Goal: Task Accomplishment & Management: Use online tool/utility

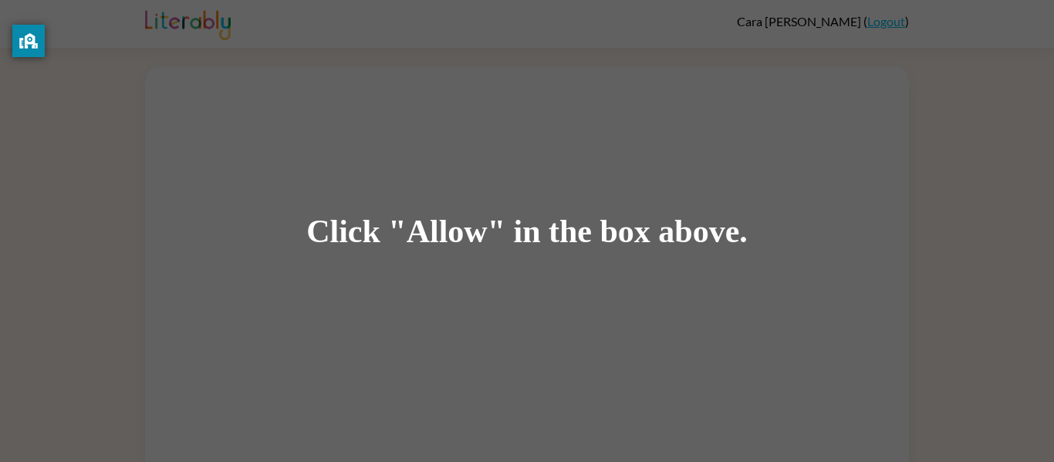
click at [565, 215] on div "Click "Allow" in the box above." at bounding box center [526, 231] width 441 height 35
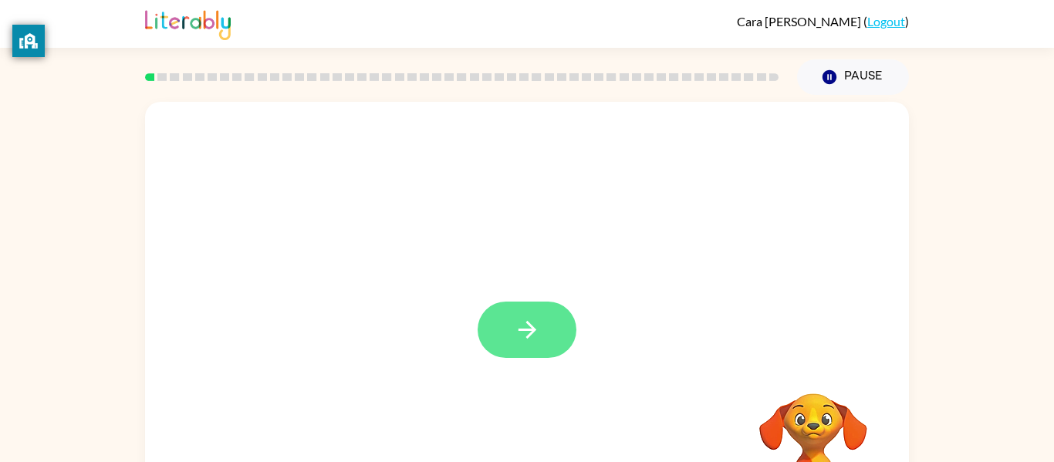
click at [519, 335] on icon "button" at bounding box center [527, 329] width 27 height 27
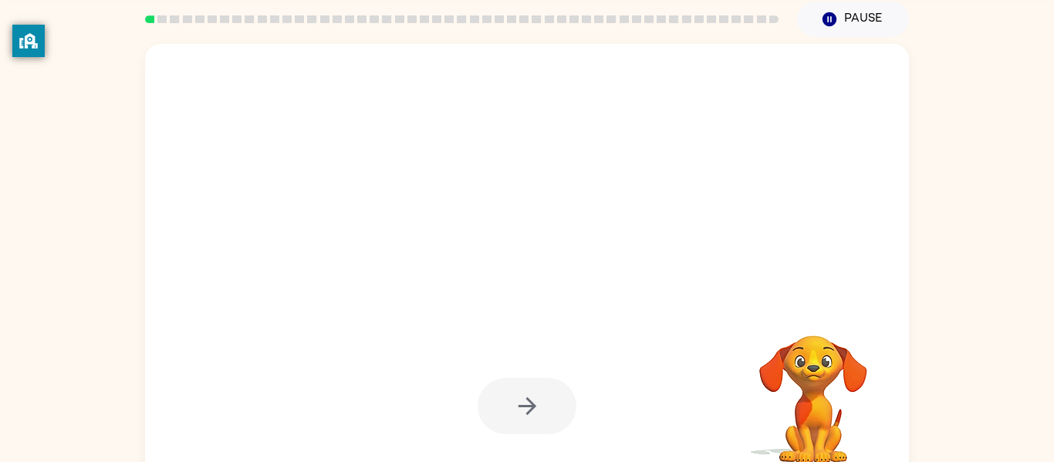
scroll to position [58, 0]
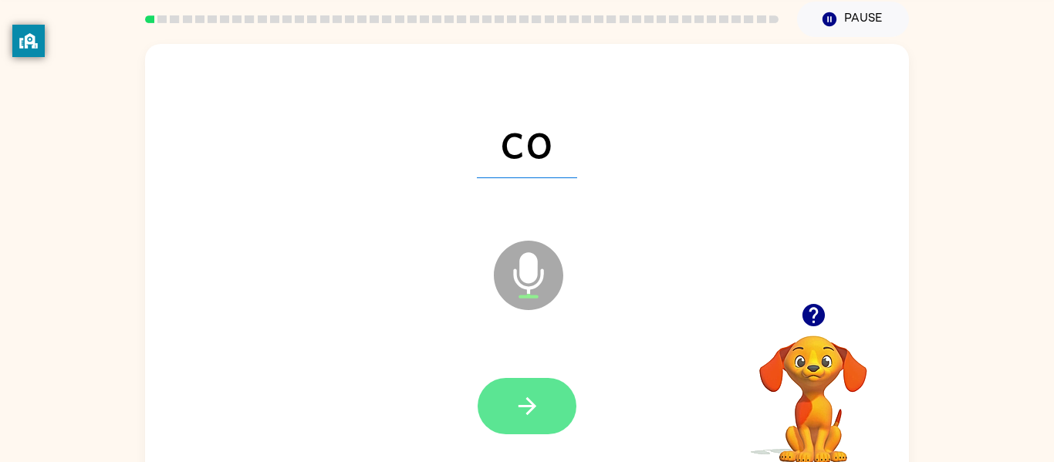
click at [537, 410] on icon "button" at bounding box center [527, 406] width 27 height 27
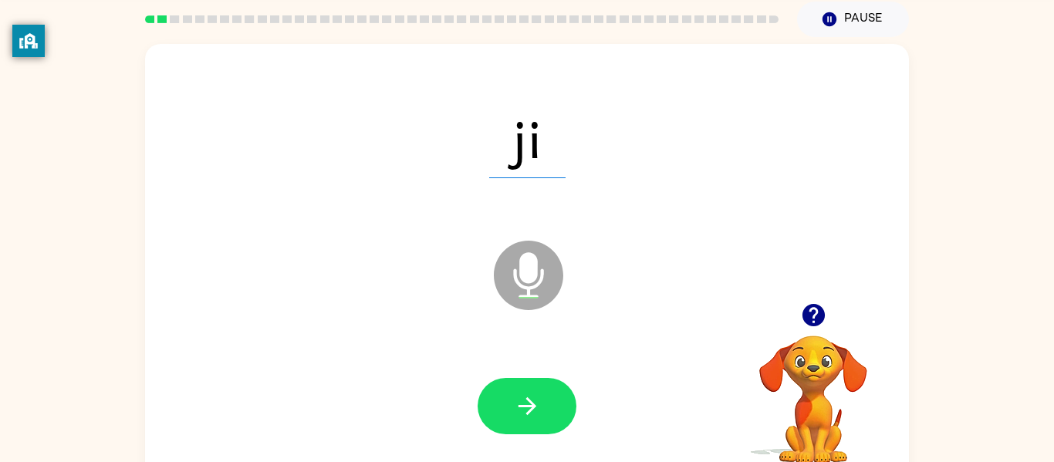
scroll to position [80, 0]
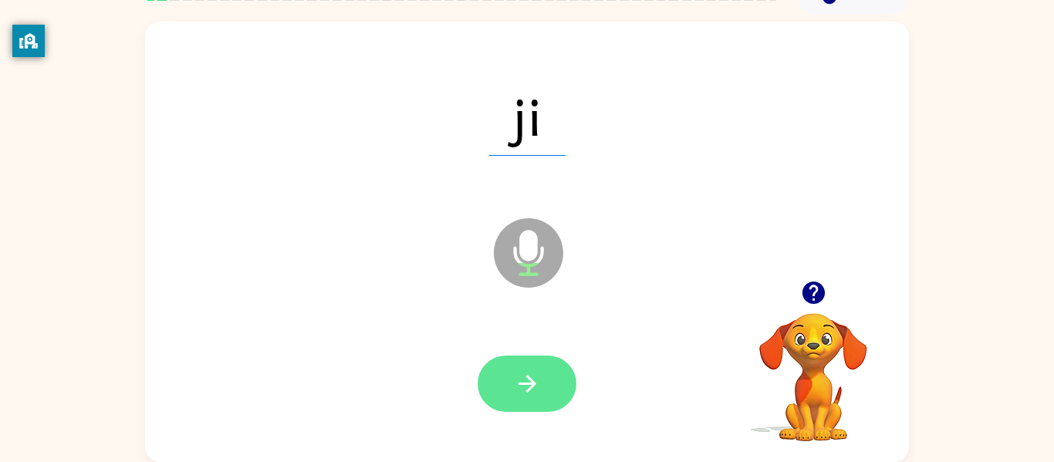
click at [528, 379] on icon "button" at bounding box center [527, 383] width 27 height 27
click at [509, 386] on button "button" at bounding box center [527, 384] width 99 height 56
click at [516, 397] on icon "button" at bounding box center [527, 383] width 27 height 27
click at [530, 397] on icon "button" at bounding box center [527, 383] width 27 height 27
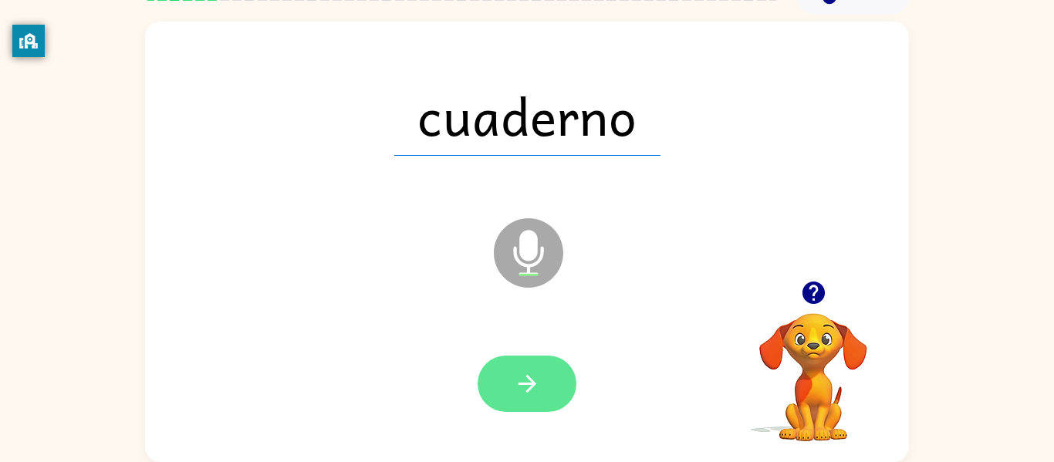
click at [542, 384] on button "button" at bounding box center [527, 384] width 99 height 56
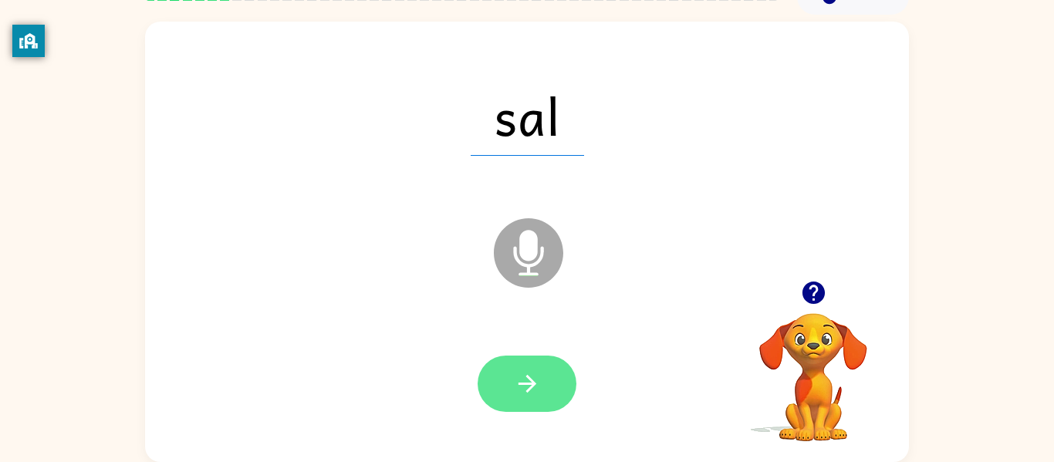
click at [536, 390] on icon "button" at bounding box center [527, 383] width 27 height 27
click at [511, 407] on button "button" at bounding box center [527, 384] width 99 height 56
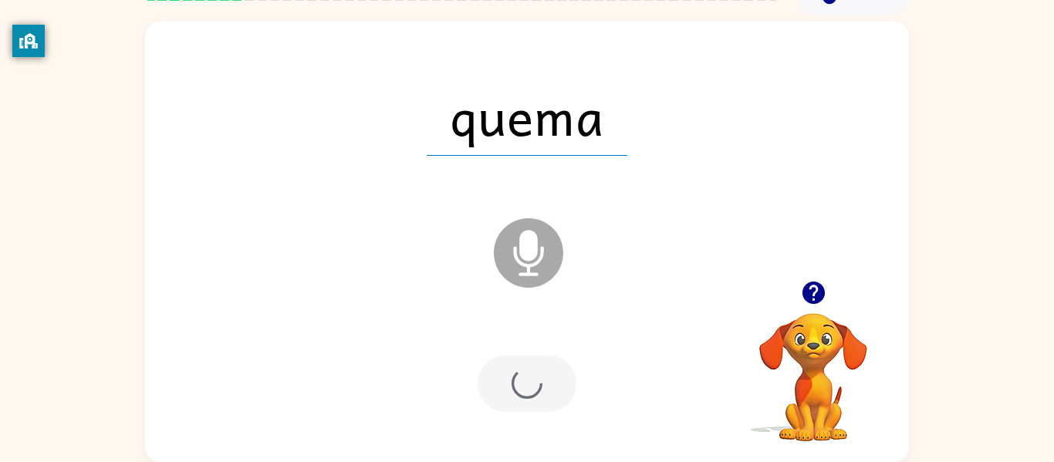
click at [525, 383] on div at bounding box center [527, 384] width 99 height 56
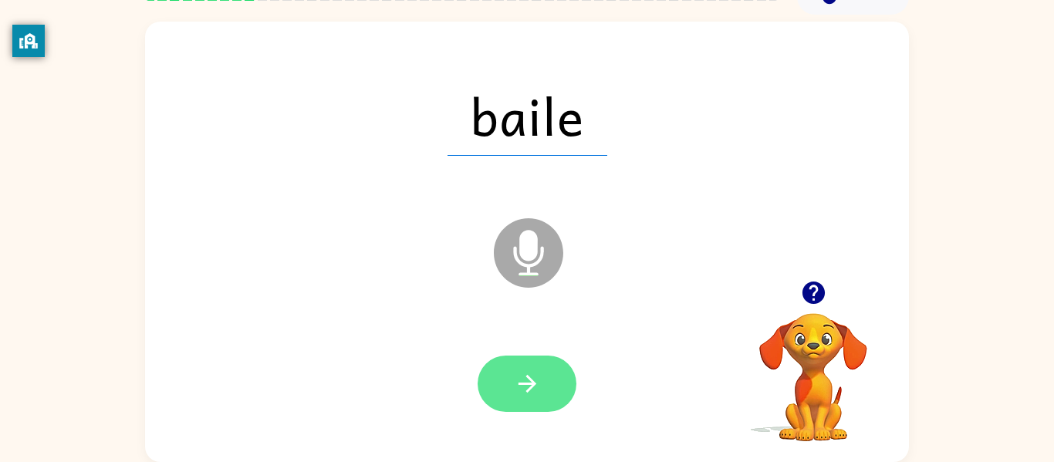
click at [539, 387] on icon "button" at bounding box center [527, 383] width 27 height 27
click at [532, 377] on icon "button" at bounding box center [527, 383] width 27 height 27
click at [552, 374] on button "button" at bounding box center [527, 384] width 99 height 56
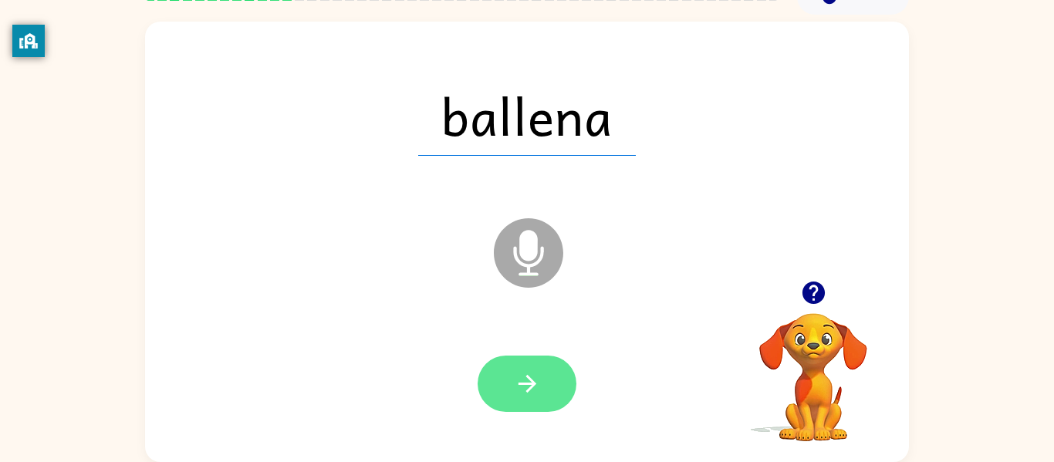
click at [534, 390] on icon "button" at bounding box center [527, 383] width 27 height 27
click at [522, 362] on button "button" at bounding box center [527, 384] width 99 height 56
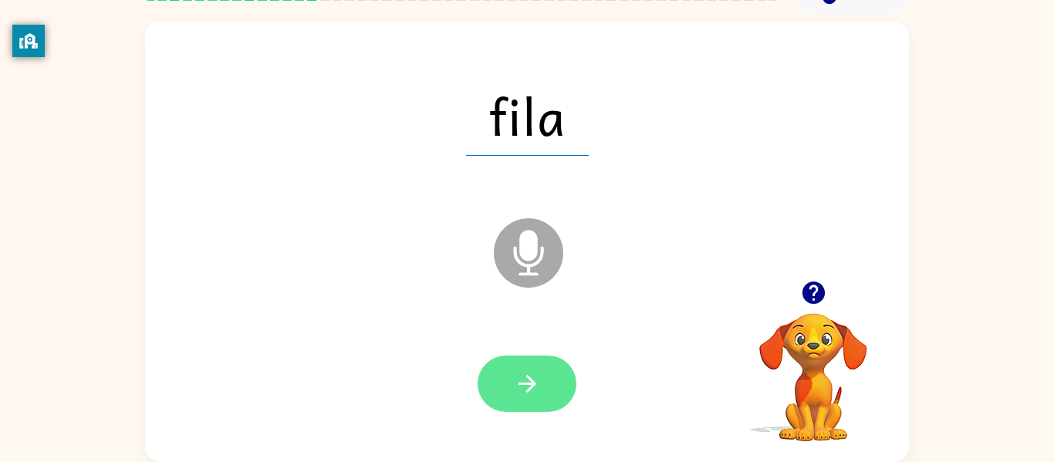
click at [541, 385] on button "button" at bounding box center [527, 384] width 99 height 56
click at [509, 373] on button "button" at bounding box center [527, 384] width 99 height 56
click at [531, 386] on icon "button" at bounding box center [527, 384] width 18 height 18
click at [532, 366] on button "button" at bounding box center [527, 384] width 99 height 56
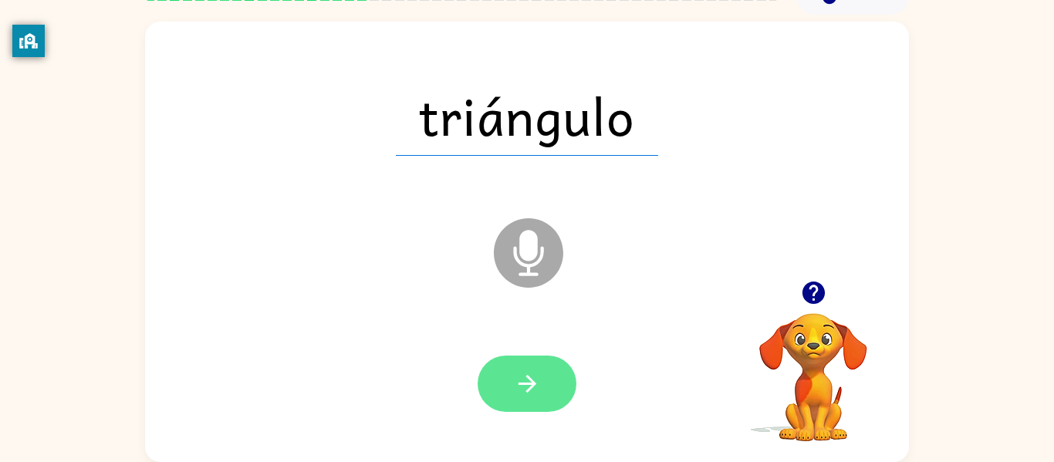
click at [533, 371] on icon "button" at bounding box center [527, 383] width 27 height 27
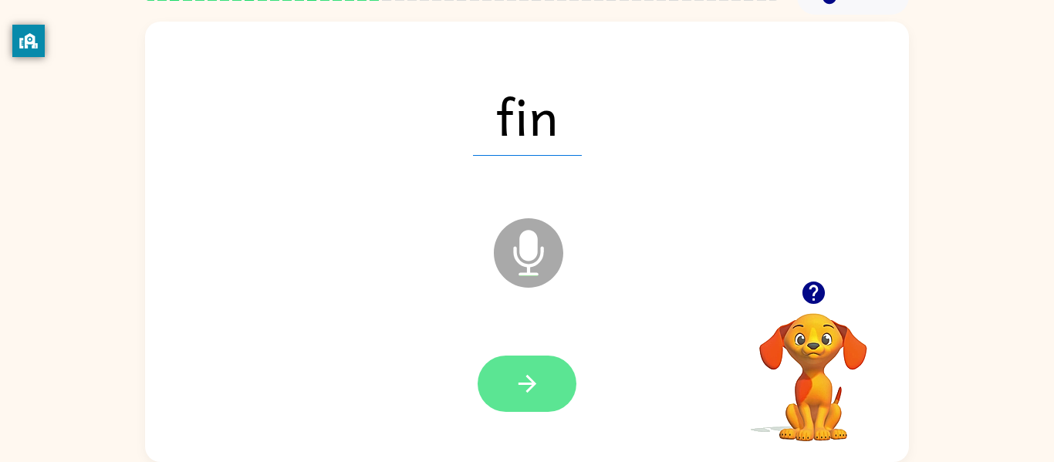
click at [543, 386] on button "button" at bounding box center [527, 384] width 99 height 56
click at [554, 401] on button "button" at bounding box center [527, 384] width 99 height 56
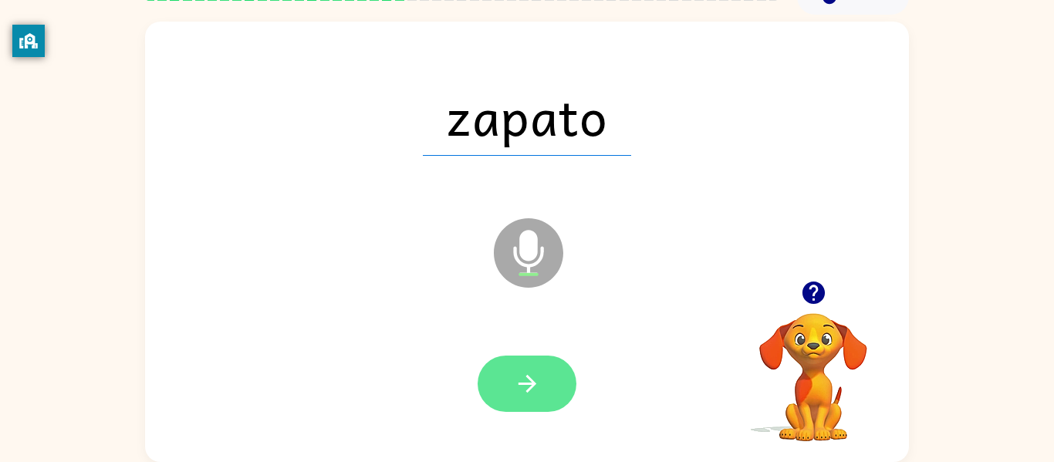
click at [526, 382] on icon "button" at bounding box center [527, 383] width 27 height 27
click at [527, 393] on icon "button" at bounding box center [527, 384] width 18 height 18
click at [529, 382] on icon "button" at bounding box center [527, 383] width 27 height 27
click at [507, 383] on button "button" at bounding box center [527, 384] width 99 height 56
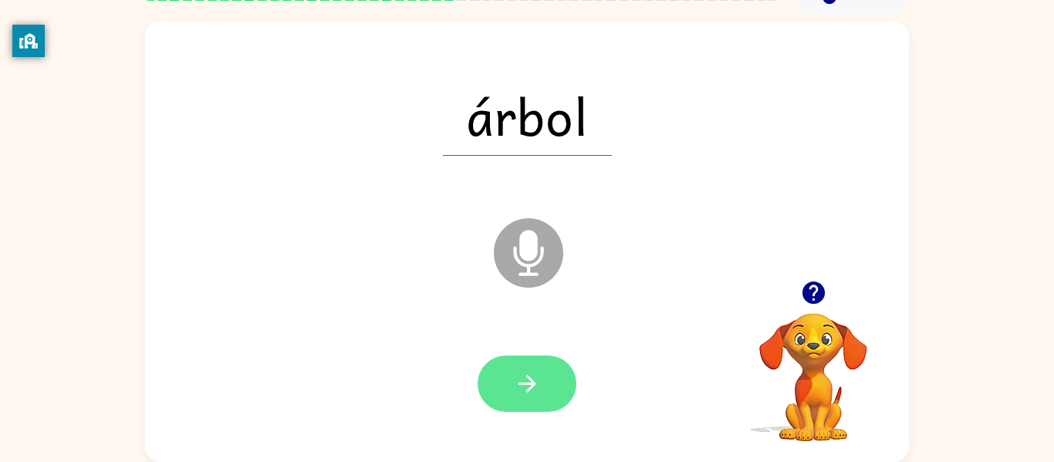
click at [547, 383] on button "button" at bounding box center [527, 384] width 99 height 56
click at [532, 373] on icon "button" at bounding box center [527, 383] width 27 height 27
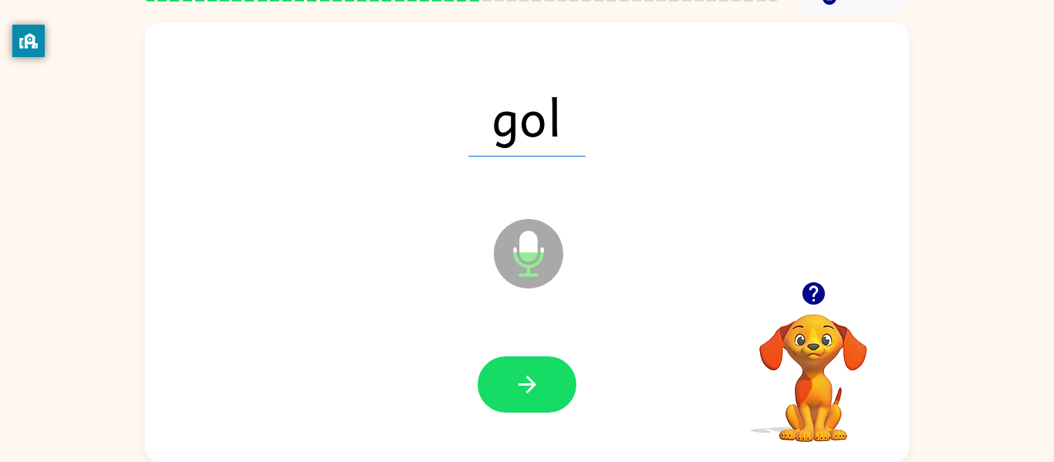
scroll to position [78, 0]
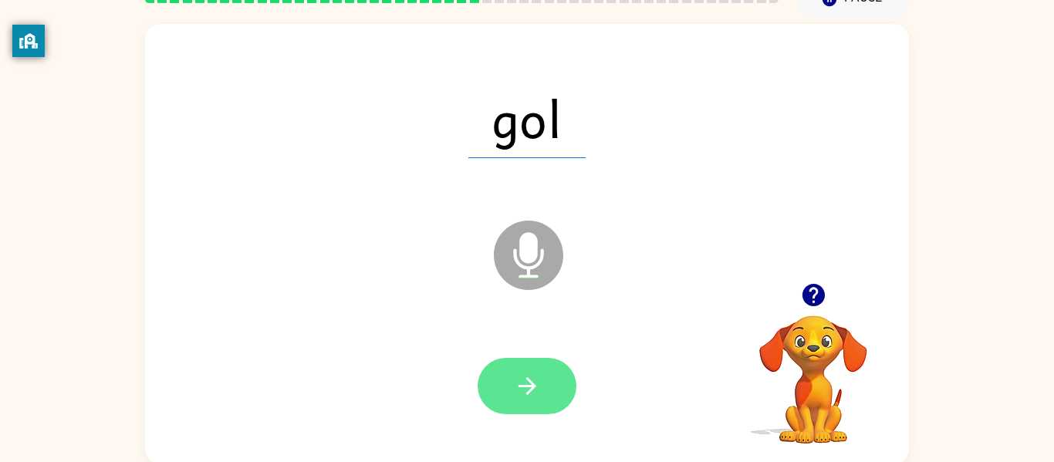
click at [504, 388] on button "button" at bounding box center [527, 386] width 99 height 56
click at [530, 399] on icon "button" at bounding box center [527, 386] width 27 height 27
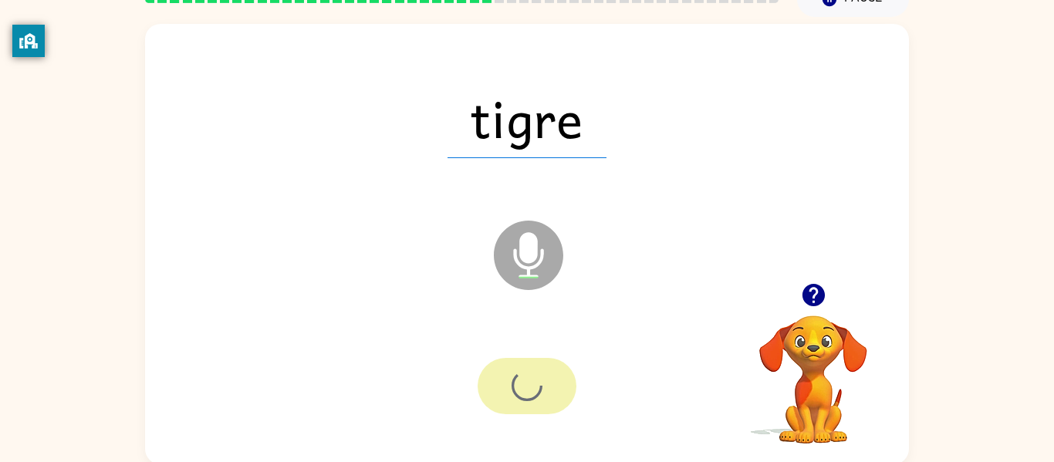
click at [529, 393] on div at bounding box center [527, 386] width 99 height 56
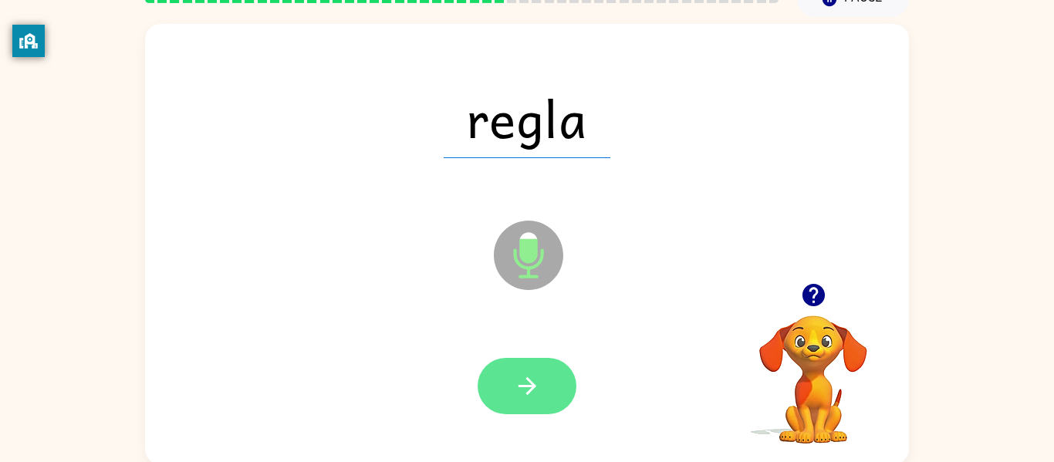
click at [536, 401] on button "button" at bounding box center [527, 386] width 99 height 56
click at [532, 406] on button "button" at bounding box center [527, 386] width 99 height 56
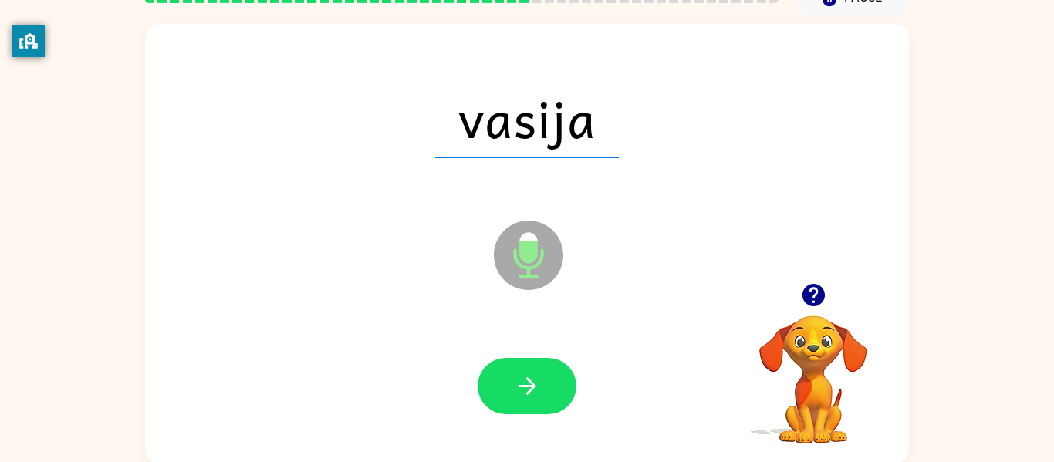
scroll to position [80, 0]
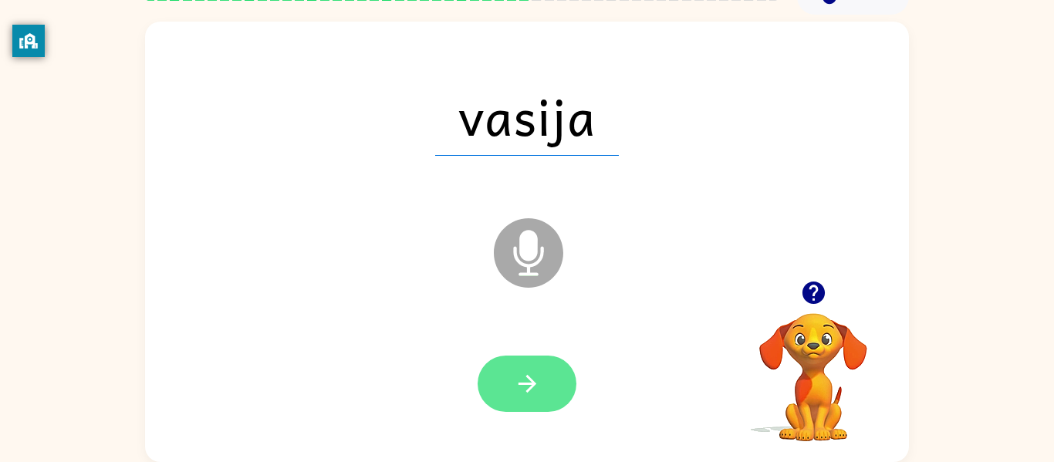
click at [537, 391] on icon "button" at bounding box center [527, 383] width 27 height 27
click at [536, 382] on div at bounding box center [527, 384] width 99 height 56
click at [518, 410] on button "button" at bounding box center [527, 384] width 99 height 56
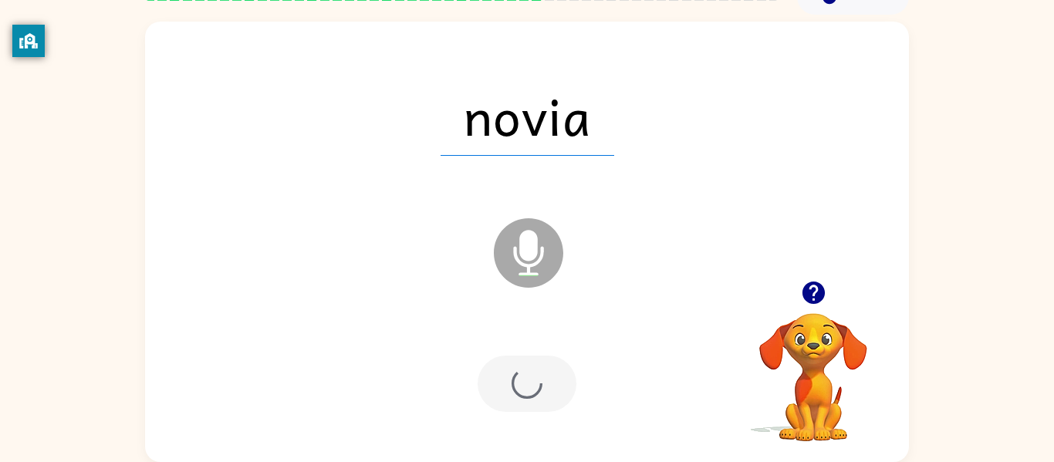
click at [539, 407] on div at bounding box center [527, 384] width 99 height 56
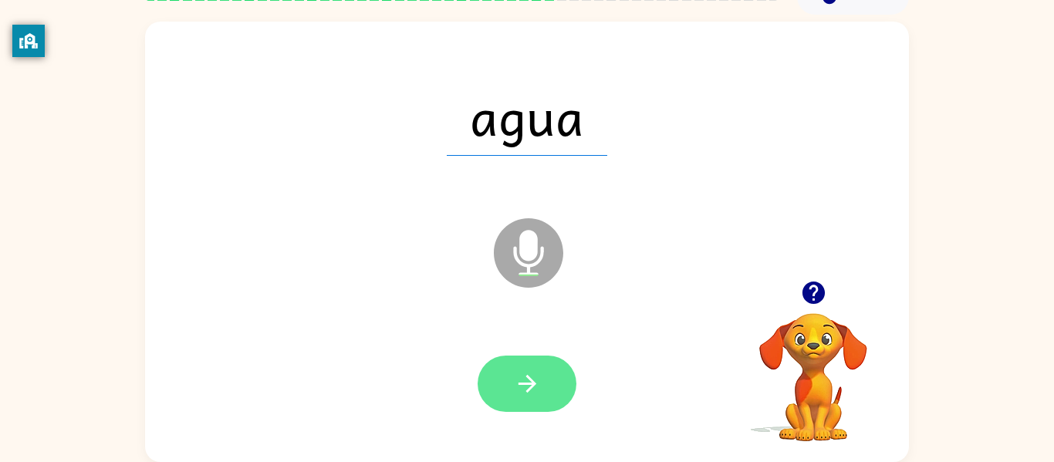
click at [524, 378] on icon "button" at bounding box center [527, 383] width 27 height 27
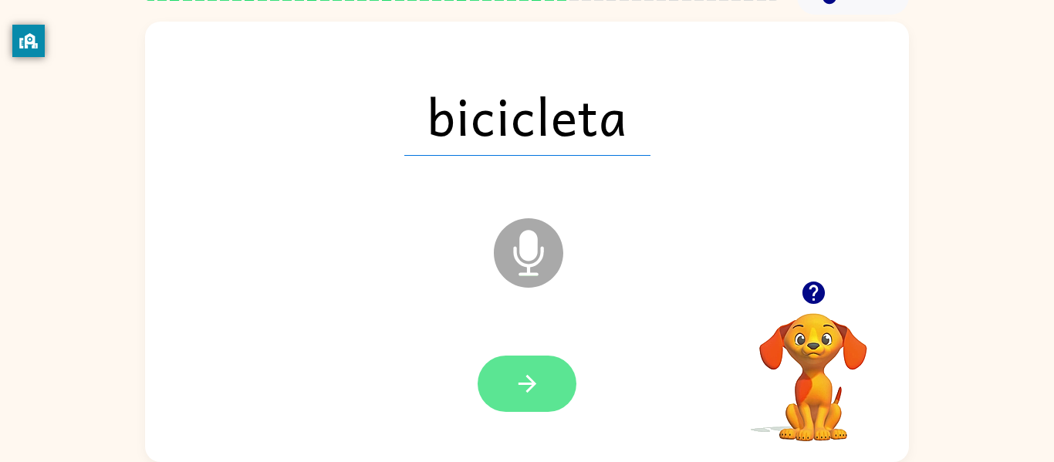
click at [508, 374] on button "button" at bounding box center [527, 384] width 99 height 56
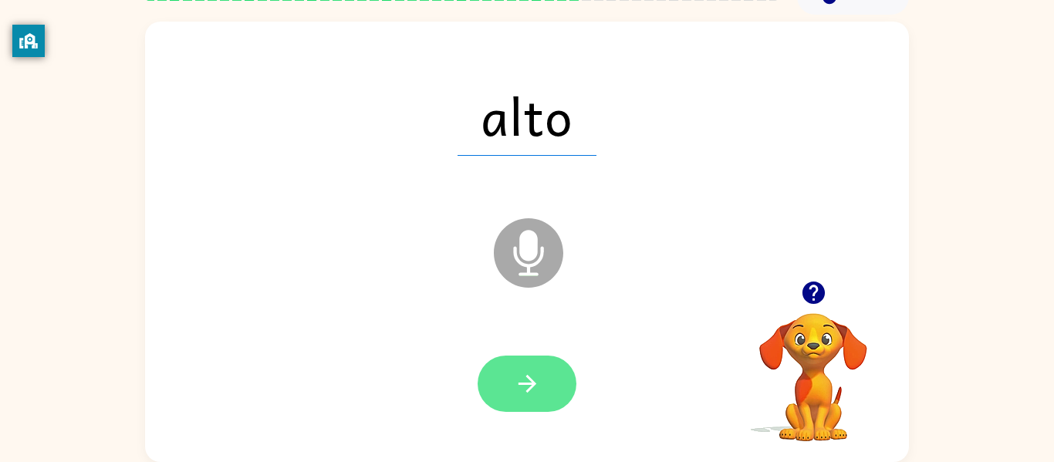
click at [545, 394] on button "button" at bounding box center [527, 384] width 99 height 56
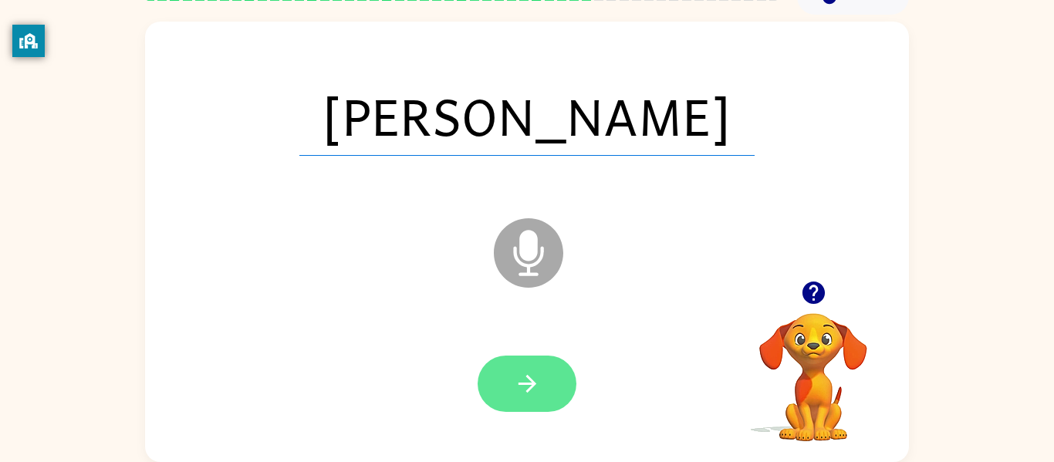
click at [545, 405] on button "button" at bounding box center [527, 384] width 99 height 56
click at [545, 383] on div at bounding box center [527, 384] width 99 height 56
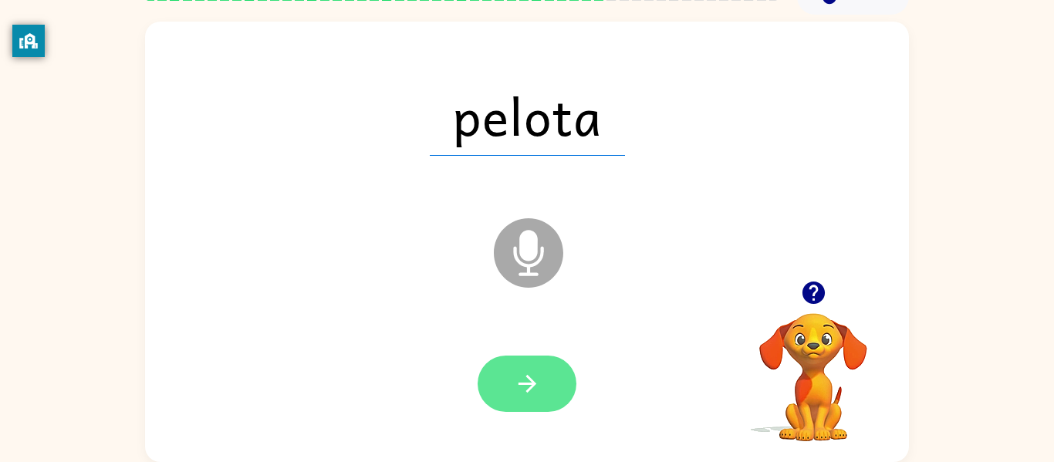
click at [515, 383] on icon "button" at bounding box center [527, 383] width 27 height 27
click at [543, 390] on button "button" at bounding box center [527, 384] width 99 height 56
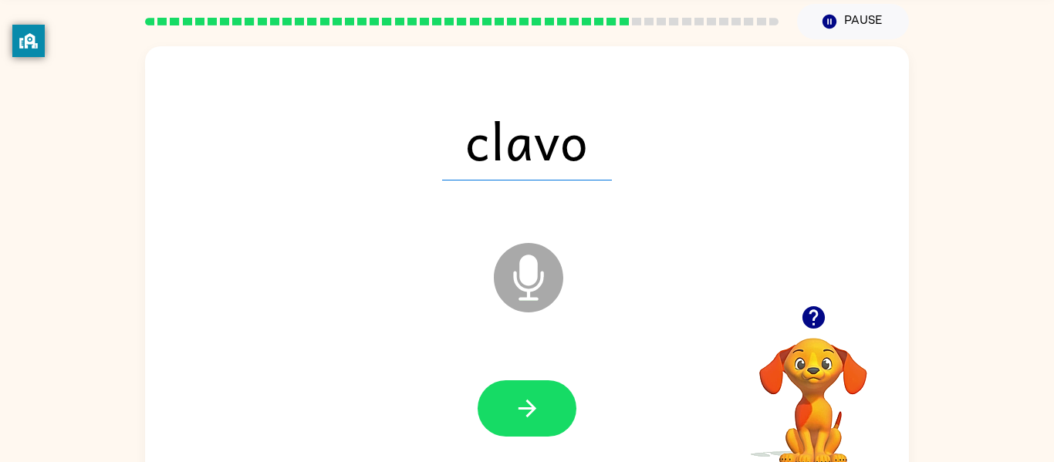
scroll to position [54, 0]
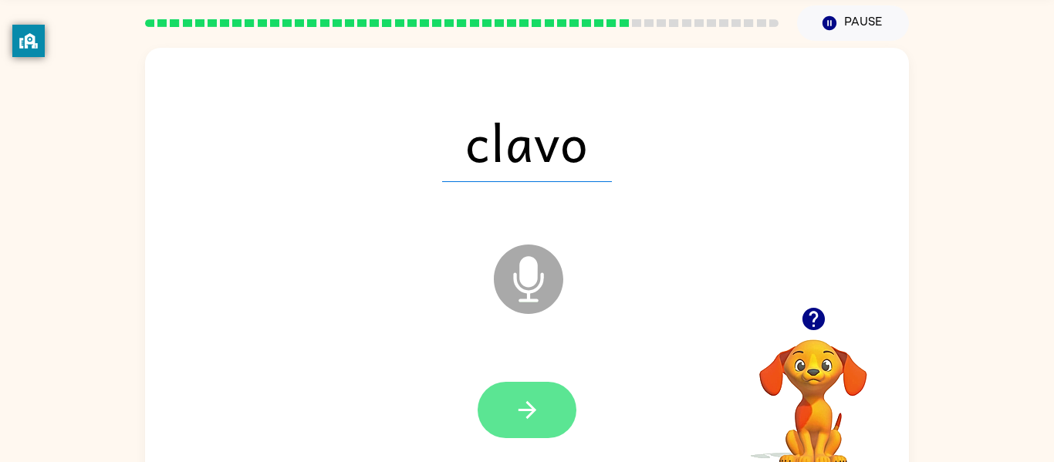
click at [532, 412] on icon "button" at bounding box center [527, 410] width 18 height 18
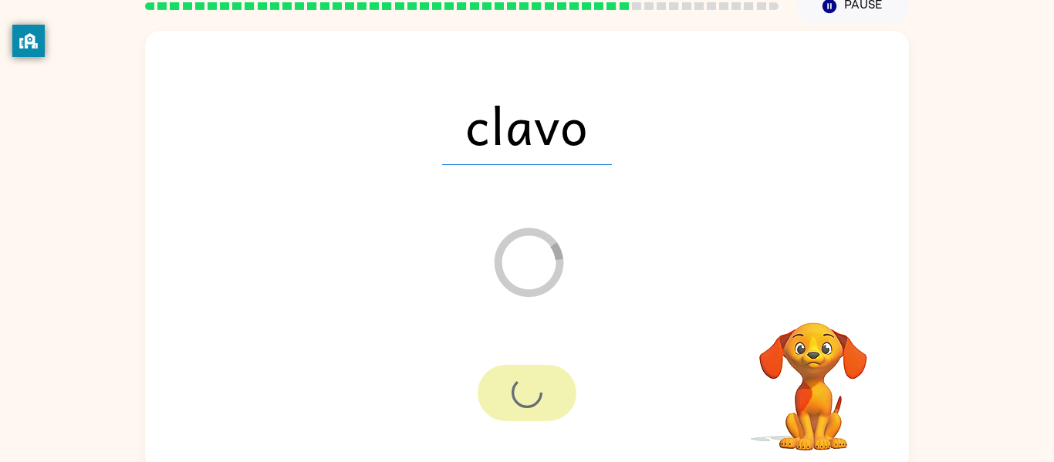
scroll to position [80, 0]
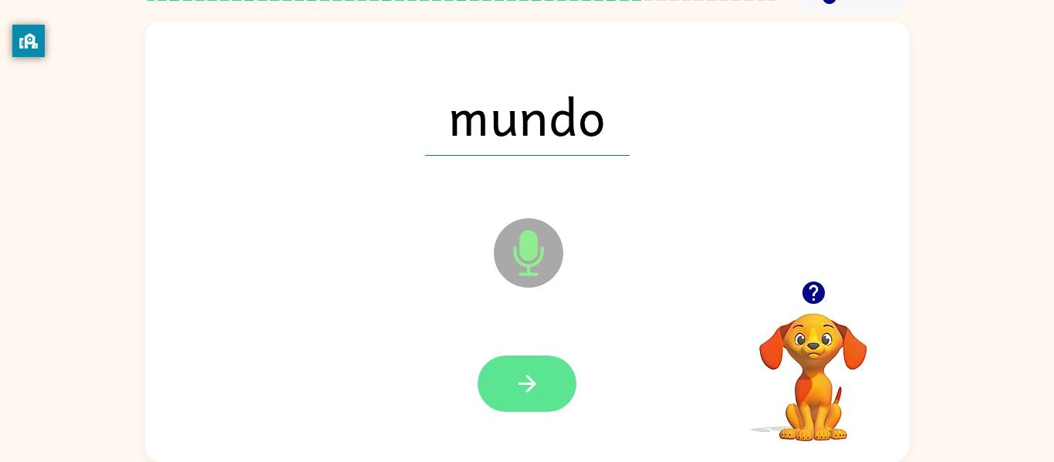
click at [533, 392] on icon "button" at bounding box center [527, 383] width 27 height 27
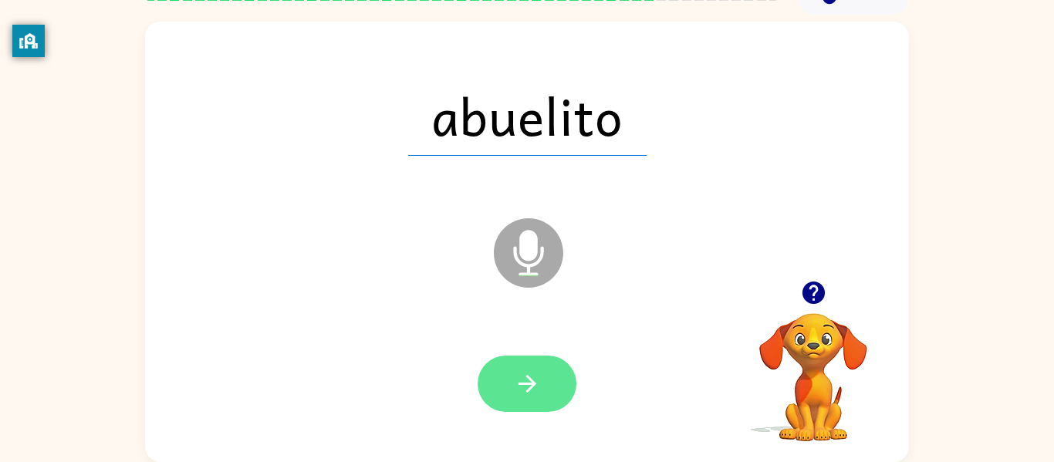
click at [532, 397] on icon "button" at bounding box center [527, 383] width 27 height 27
click at [541, 385] on div at bounding box center [527, 384] width 99 height 56
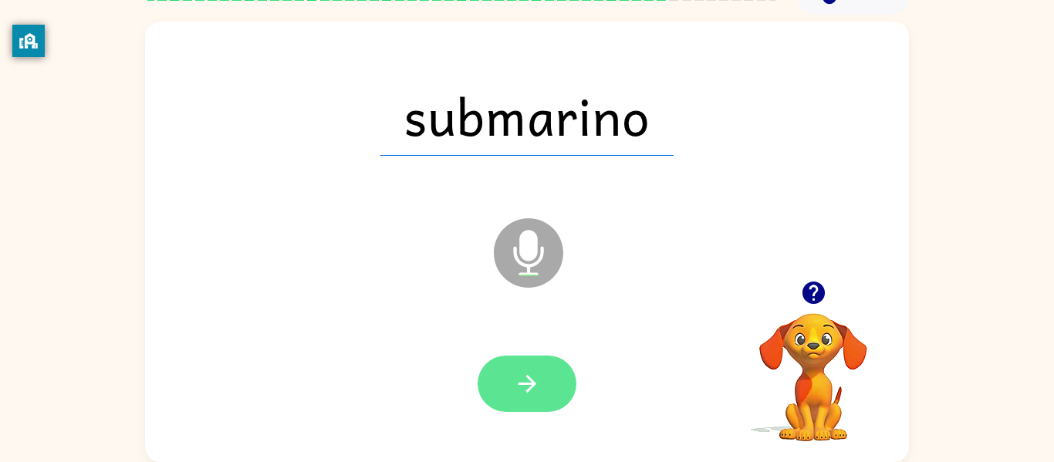
click at [528, 370] on icon "button" at bounding box center [527, 383] width 27 height 27
click at [530, 377] on div at bounding box center [527, 384] width 99 height 56
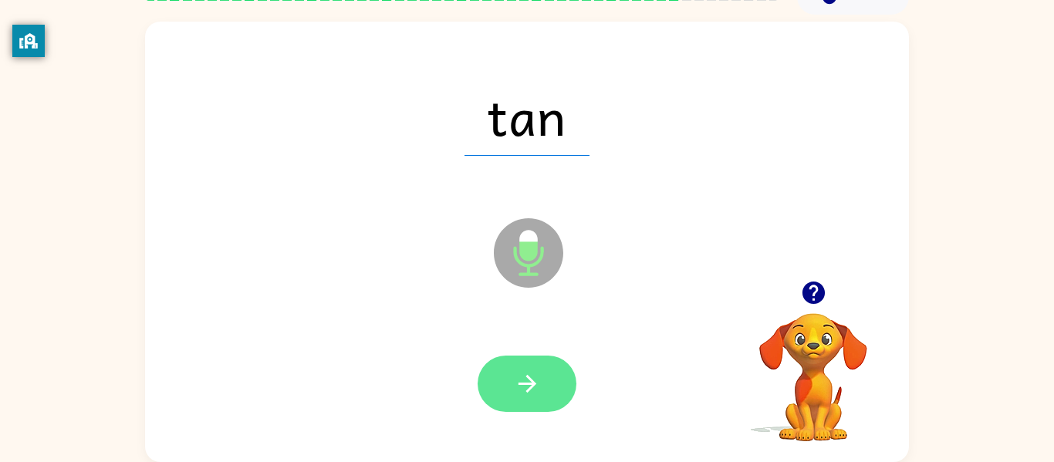
click at [530, 380] on icon "button" at bounding box center [527, 384] width 18 height 18
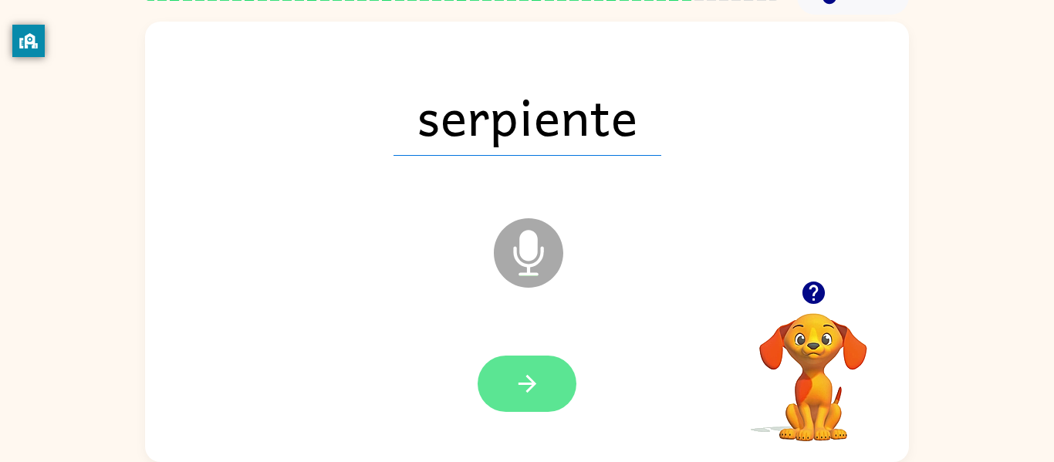
click at [530, 390] on icon "button" at bounding box center [527, 383] width 27 height 27
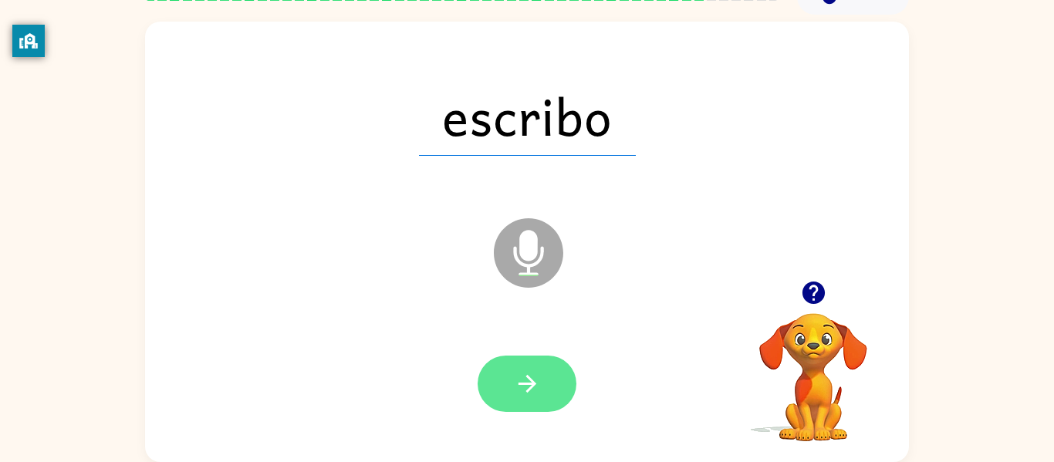
click at [538, 400] on button "button" at bounding box center [527, 384] width 99 height 56
click at [538, 400] on div at bounding box center [527, 384] width 99 height 56
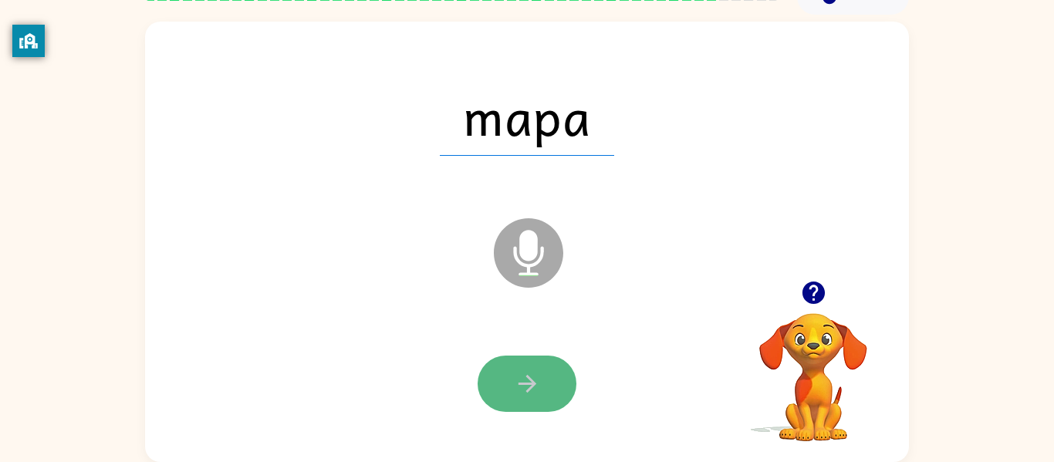
click at [539, 402] on button "button" at bounding box center [527, 384] width 99 height 56
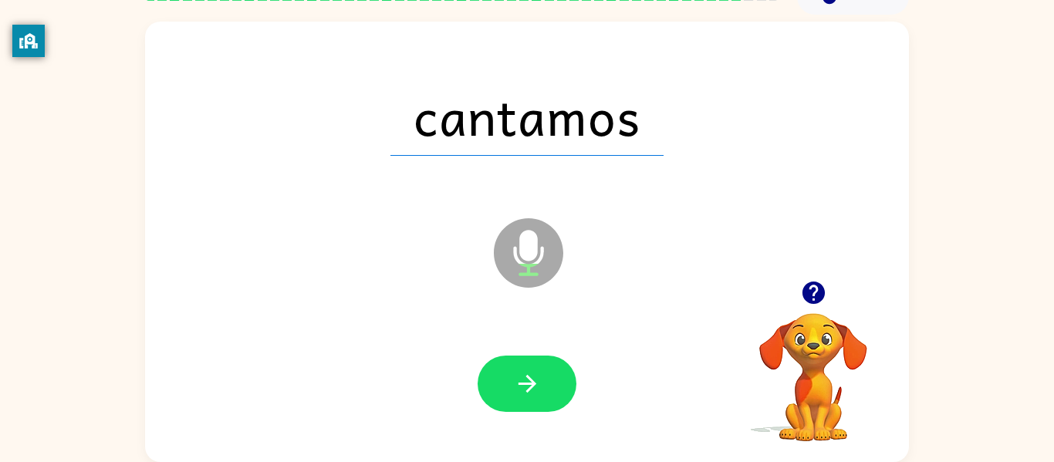
click at [524, 328] on icon "Microphone The Microphone is here when it is your turn to talk" at bounding box center [605, 273] width 231 height 116
click at [528, 371] on icon "button" at bounding box center [527, 383] width 27 height 27
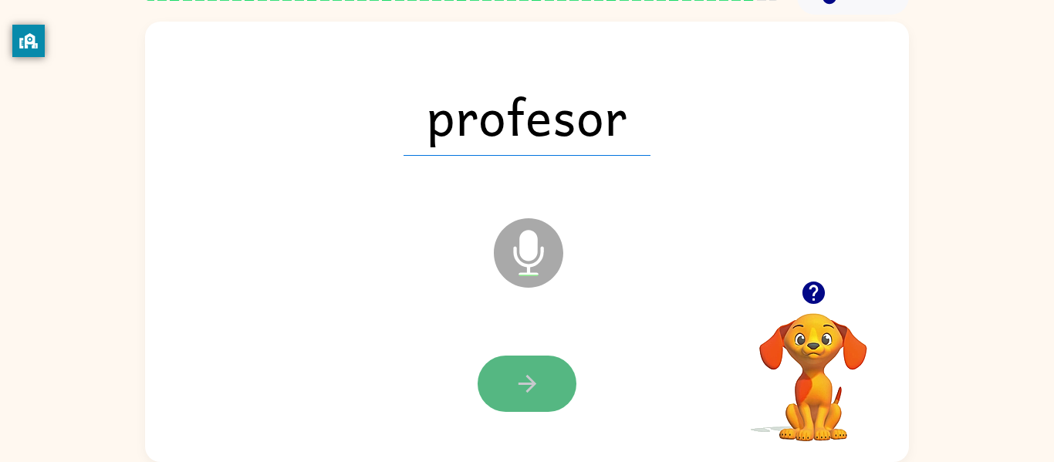
click at [508, 390] on button "button" at bounding box center [527, 384] width 99 height 56
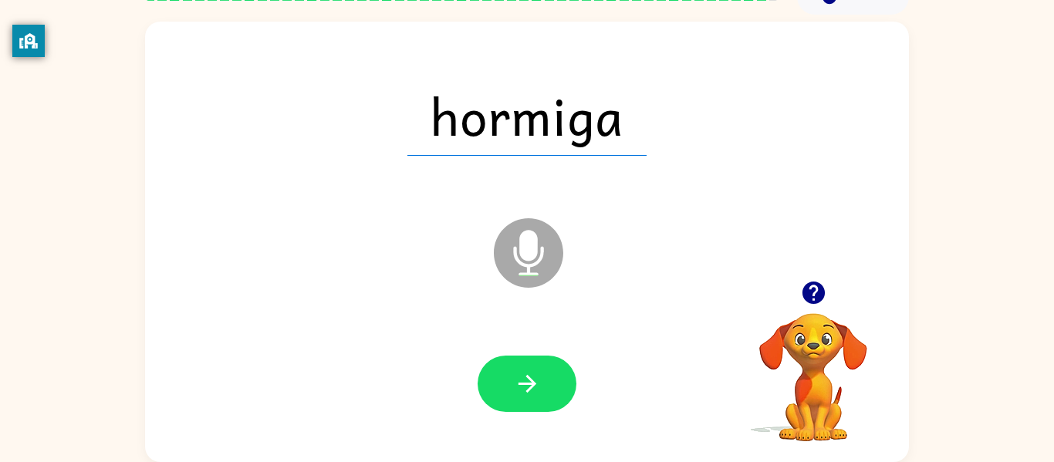
click at [508, 391] on button "button" at bounding box center [527, 384] width 99 height 56
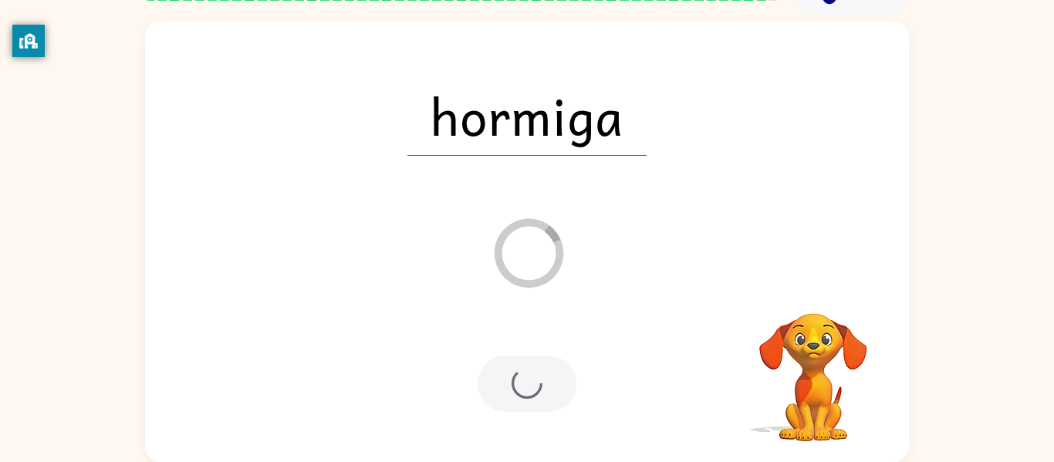
scroll to position [52, 0]
